Goal: Information Seeking & Learning: Learn about a topic

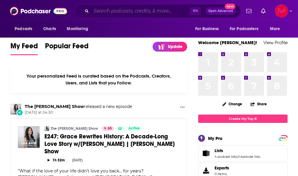
click at [116, 9] on input "Search podcasts, credits, & more..." at bounding box center [140, 11] width 99 height 10
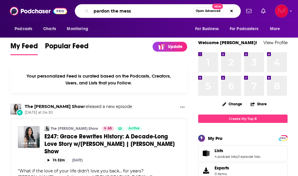
type input "pardon the mess"
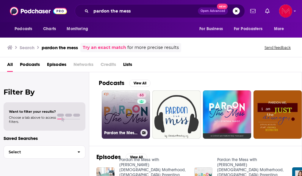
click at [112, 104] on link "63 Pardon the Mess with [PERSON_NAME][DEMOGRAPHIC_DATA] Motherhood, [DEMOGRAPHI…" at bounding box center [126, 114] width 48 height 48
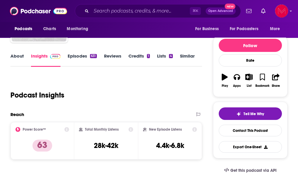
scroll to position [55, 0]
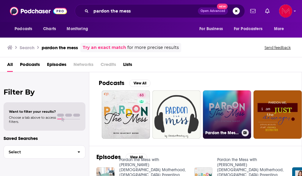
click at [236, 122] on link "Pardon the Mess: A [DEMOGRAPHIC_DATA] Parenting Podcast" at bounding box center [227, 114] width 48 height 48
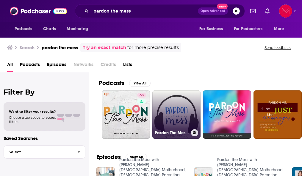
click at [169, 114] on link "Pardon The Mess -- A [DEMOGRAPHIC_DATA] Parenting Podcast" at bounding box center [177, 114] width 48 height 48
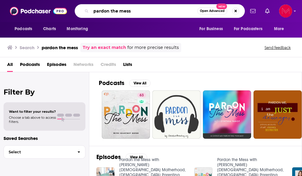
drag, startPoint x: 139, startPoint y: 13, endPoint x: 88, endPoint y: 9, distance: 50.2
click at [88, 9] on div "pardon the mess Open Advanced New" at bounding box center [160, 11] width 170 height 14
type input "[DEMOGRAPHIC_DATA][PERSON_NAME]"
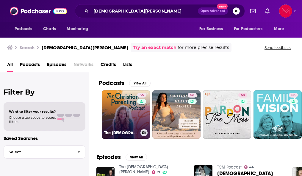
click at [107, 104] on link "56 The [DEMOGRAPHIC_DATA] Parenting Podcast - Motherhood, Teaching kids about […" at bounding box center [126, 114] width 48 height 48
